Goal: Navigation & Orientation: Find specific page/section

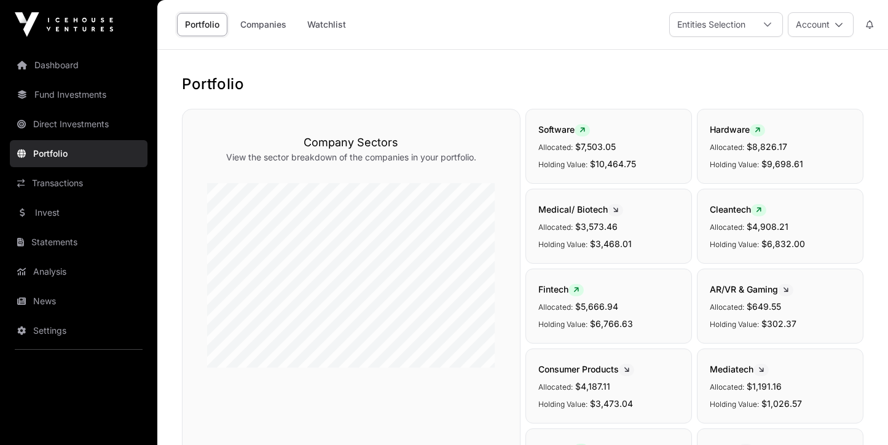
click at [64, 65] on link "Dashboard" at bounding box center [79, 65] width 138 height 27
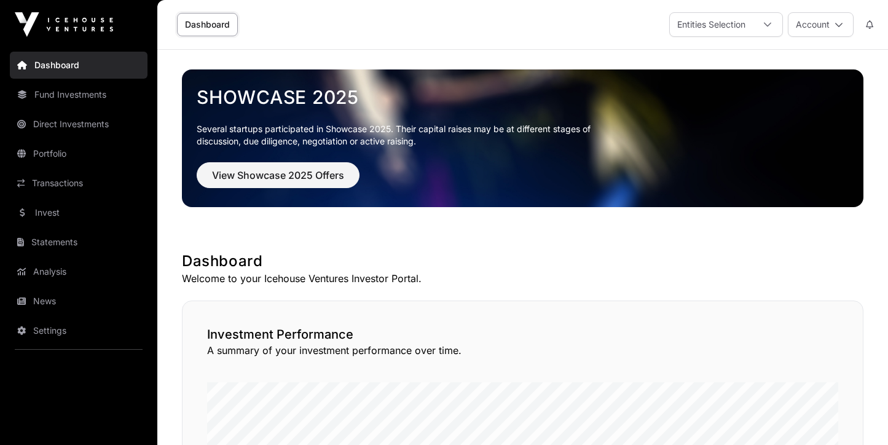
click at [92, 92] on link "Fund Investments" at bounding box center [79, 94] width 138 height 27
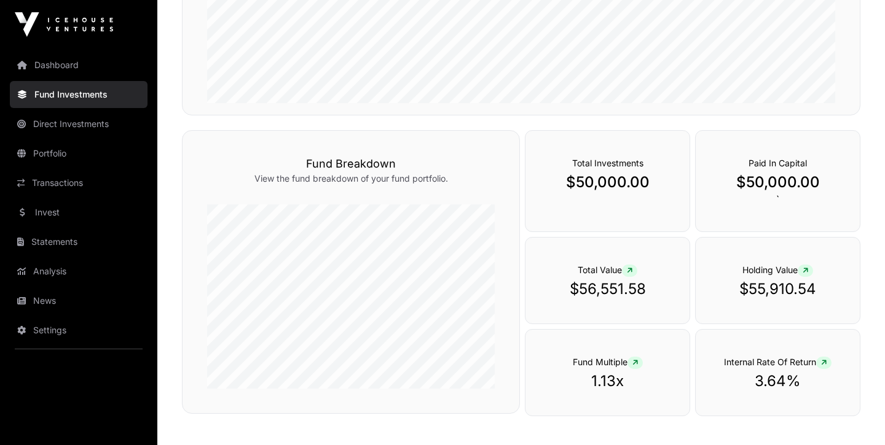
scroll to position [367, 0]
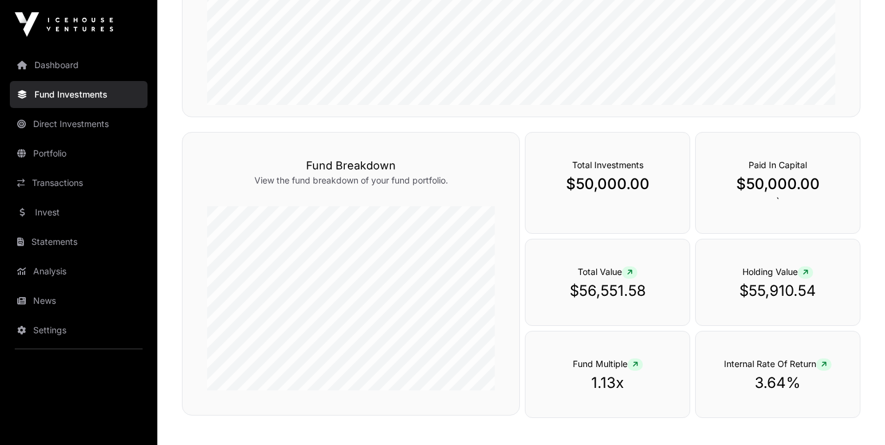
click at [65, 66] on link "Dashboard" at bounding box center [79, 65] width 138 height 27
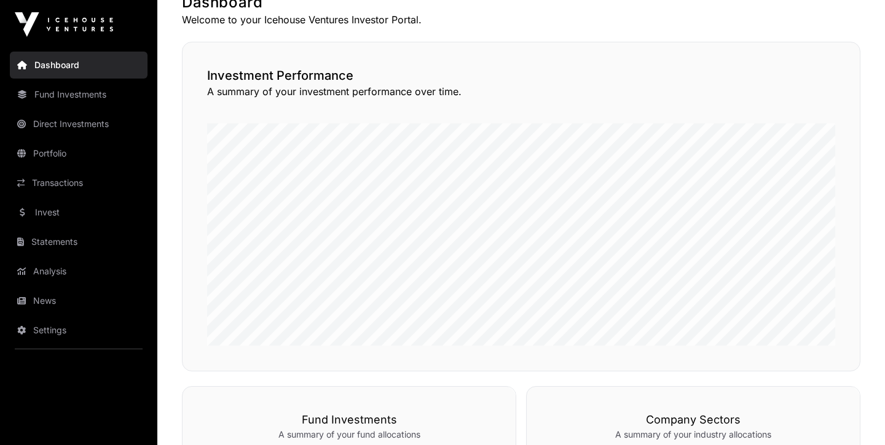
scroll to position [264, 0]
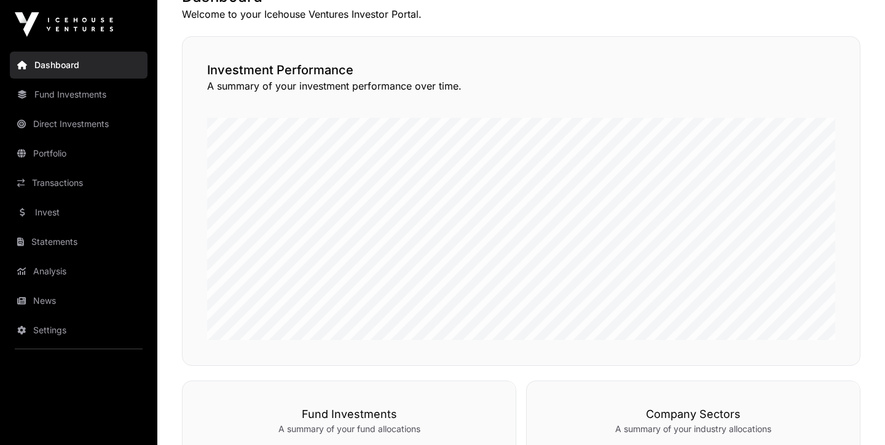
click at [67, 152] on link "Portfolio" at bounding box center [79, 153] width 138 height 27
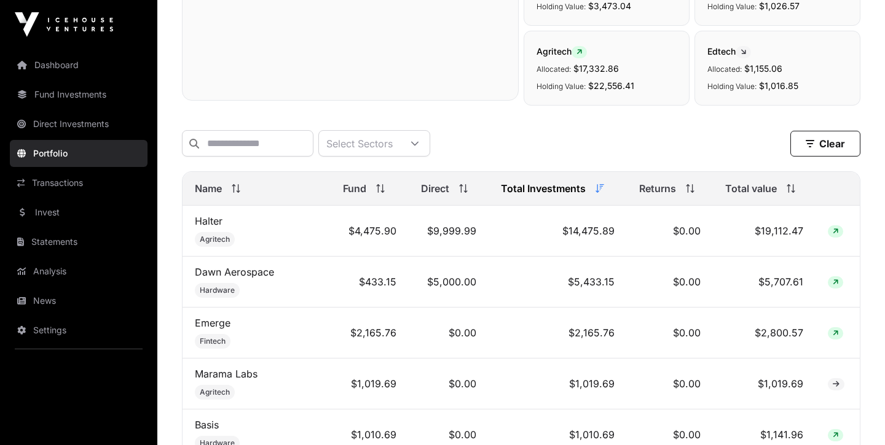
scroll to position [401, 0]
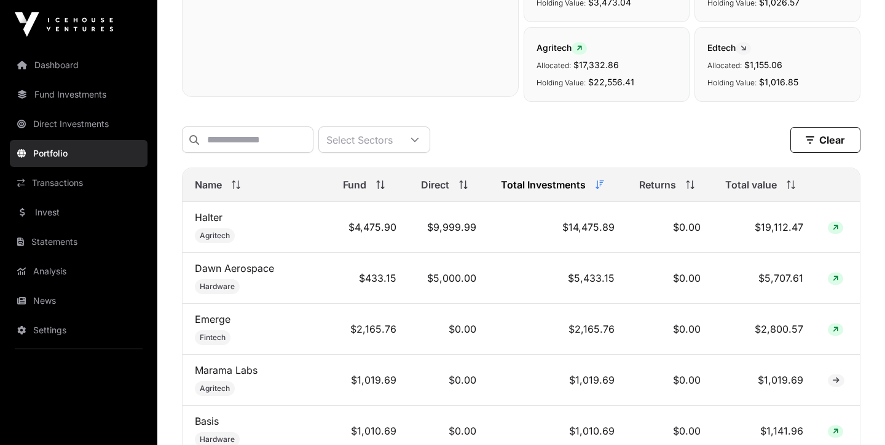
click at [791, 192] on div "Total value" at bounding box center [763, 185] width 77 height 15
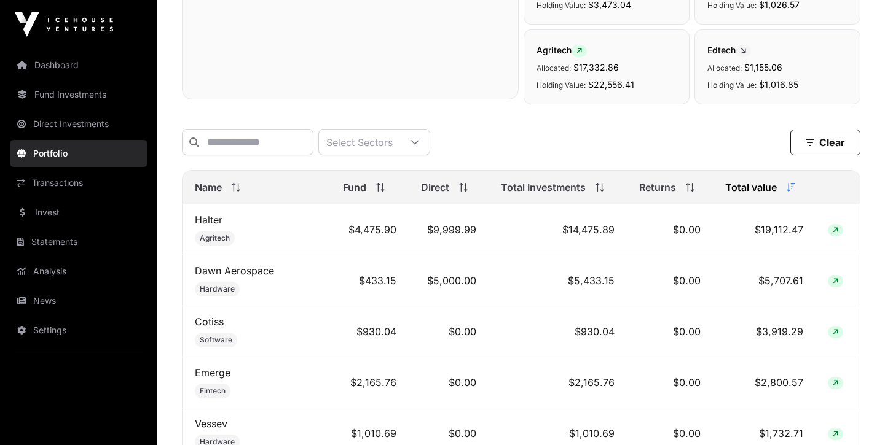
scroll to position [394, 0]
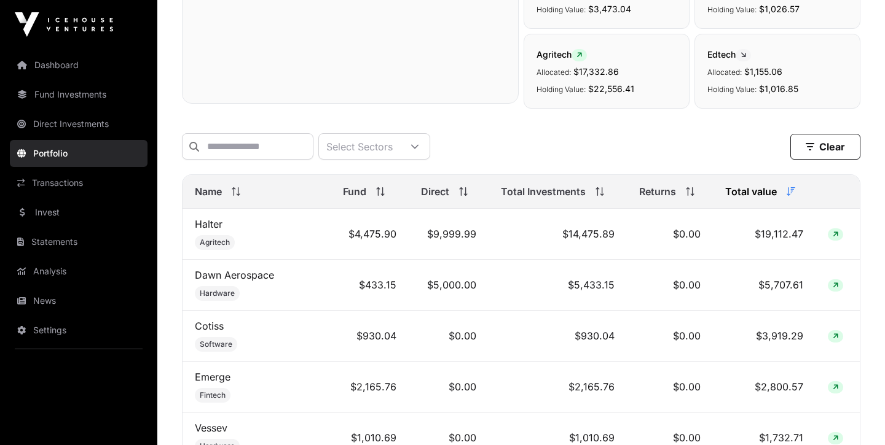
click at [381, 196] on icon at bounding box center [380, 191] width 9 height 9
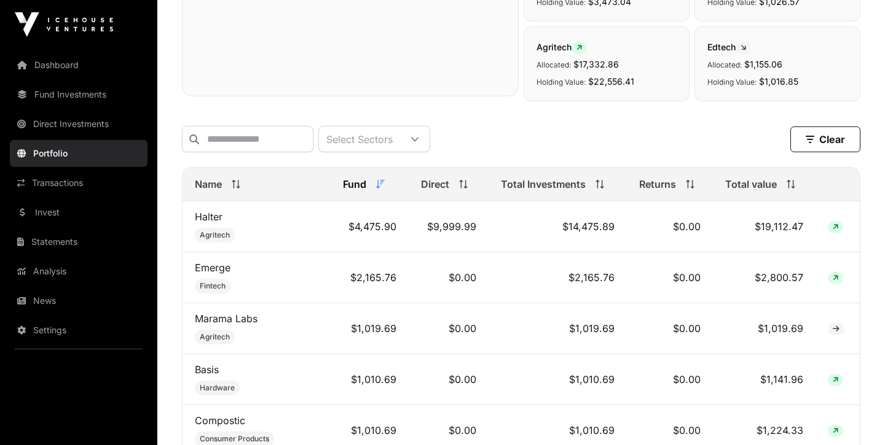
scroll to position [382, 0]
